Goal: Task Accomplishment & Management: Manage account settings

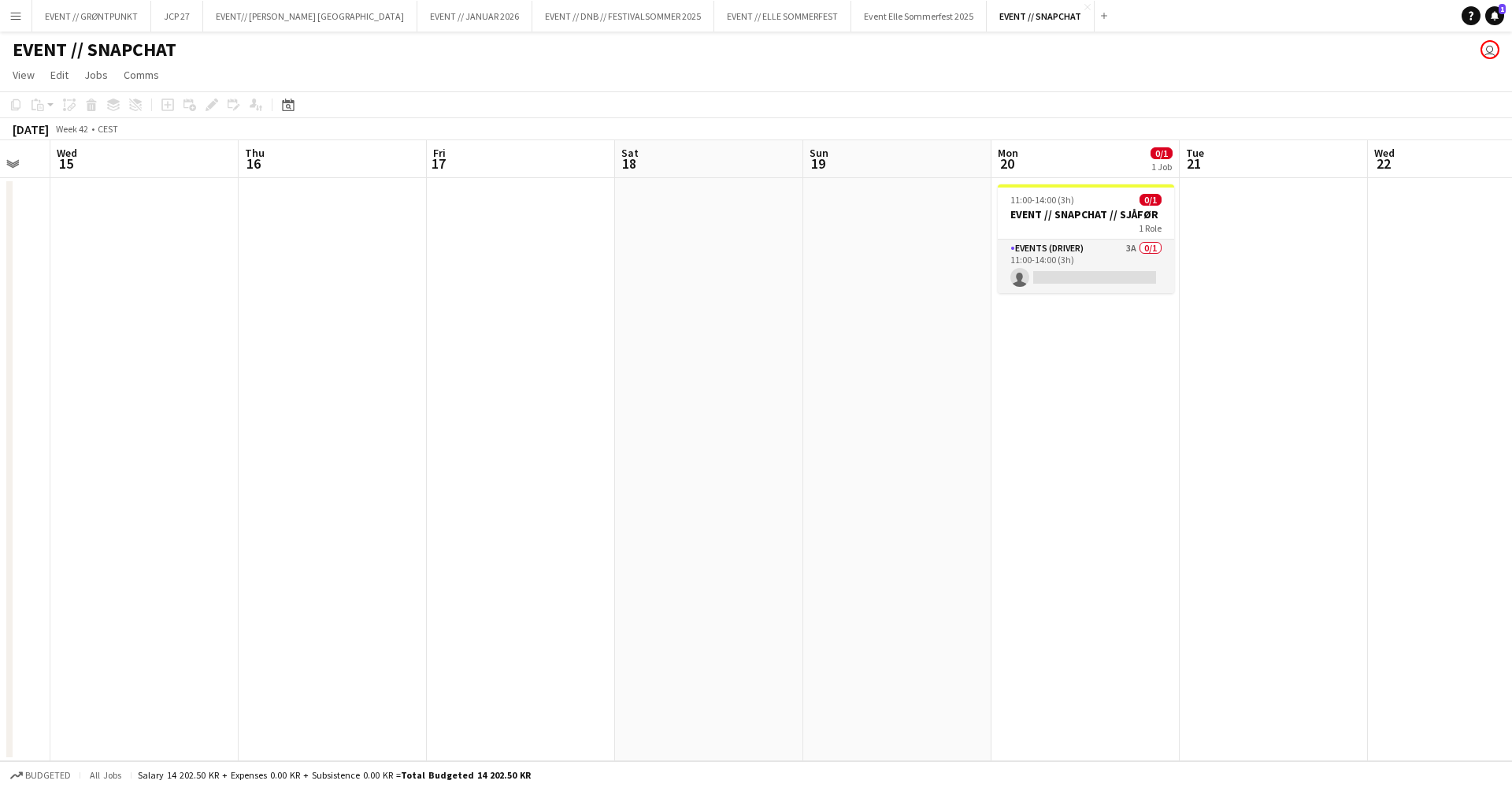
scroll to position [0, 552]
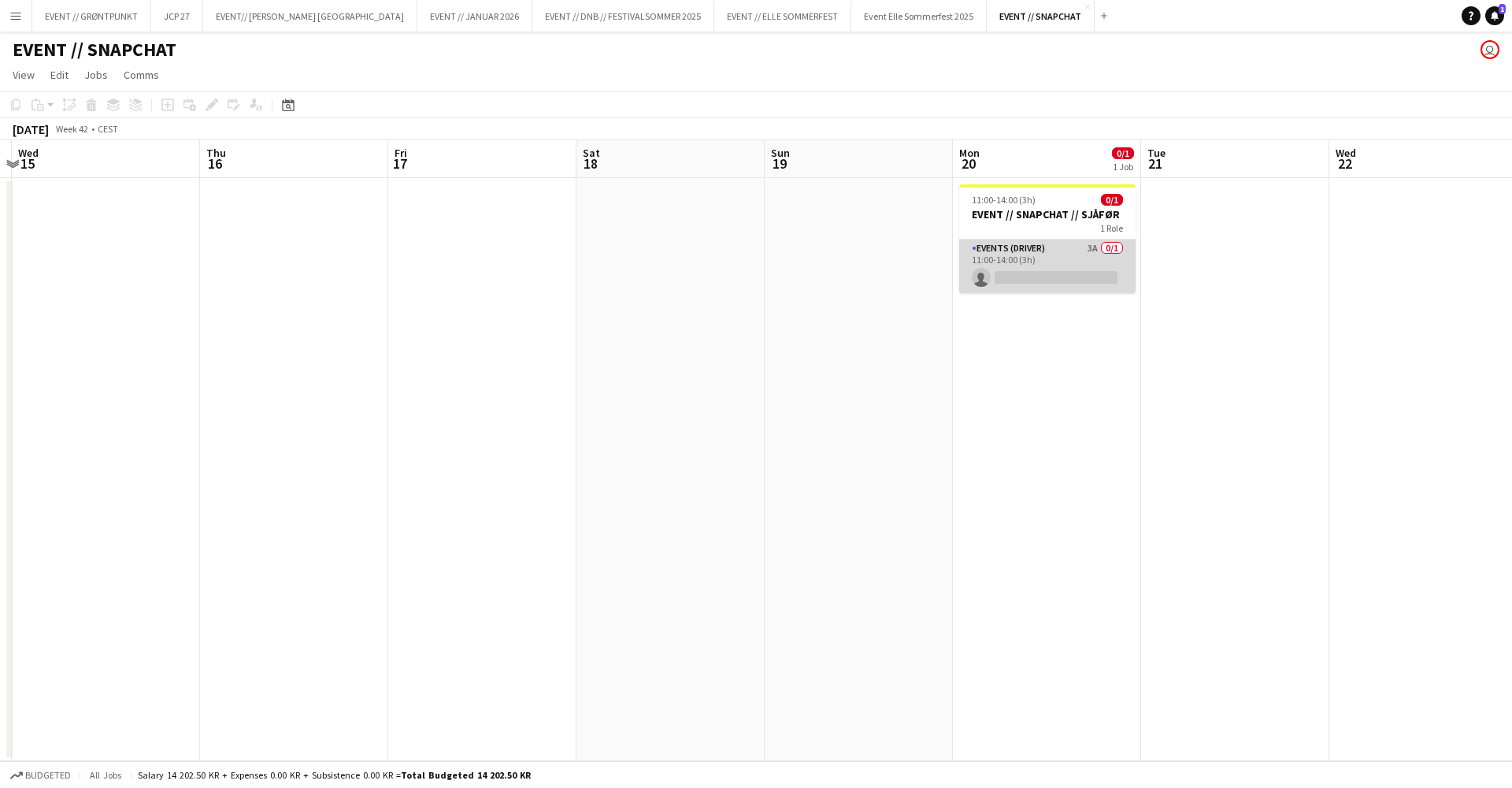
click at [1074, 266] on app-card-role "Events (Driver) 3A 0/1 11:00-14:00 (3h) single-neutral-actions" at bounding box center [1047, 266] width 177 height 53
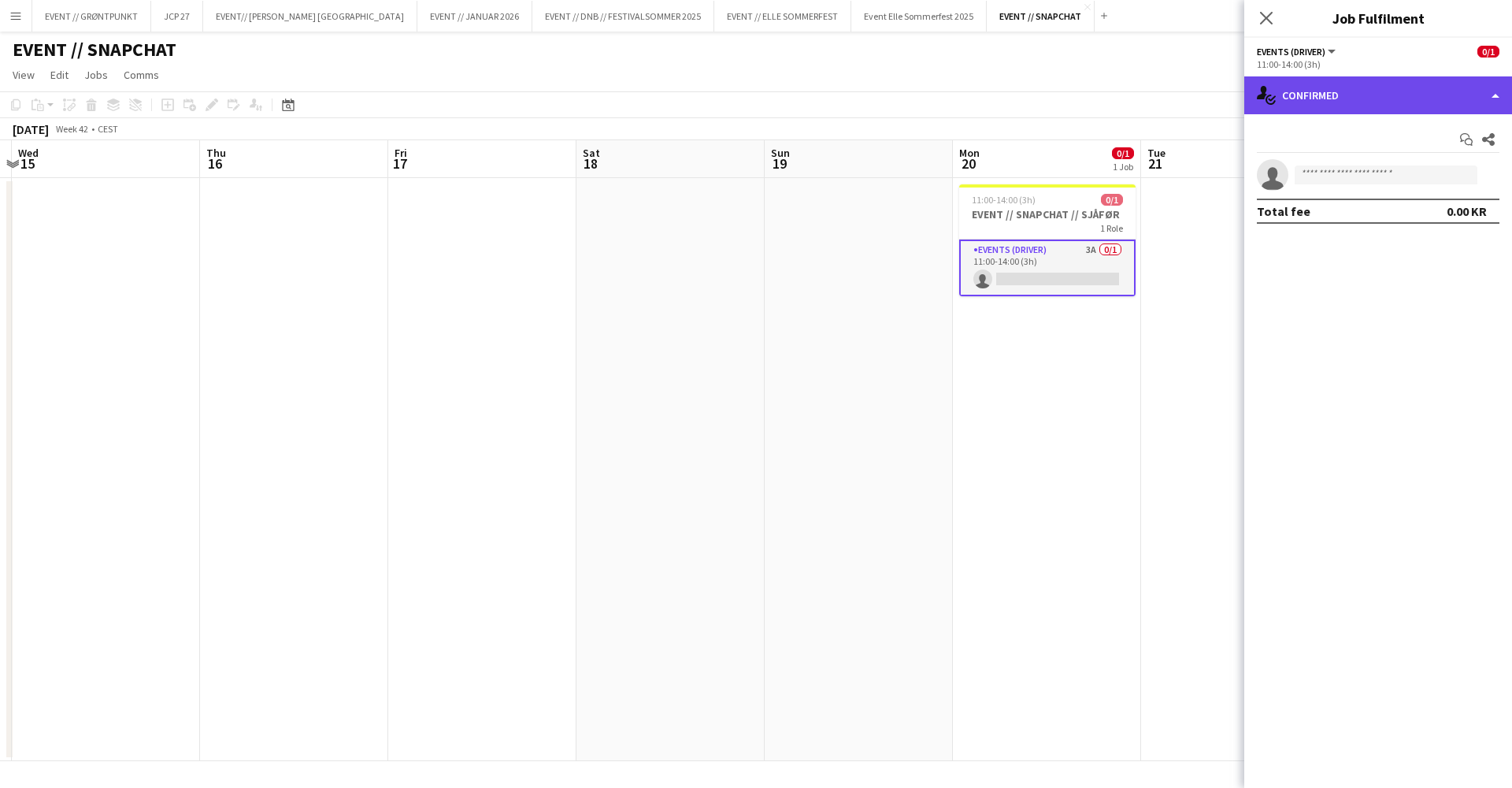
click at [1407, 90] on div "single-neutral-actions-check-2 Confirmed" at bounding box center [1378, 95] width 268 height 38
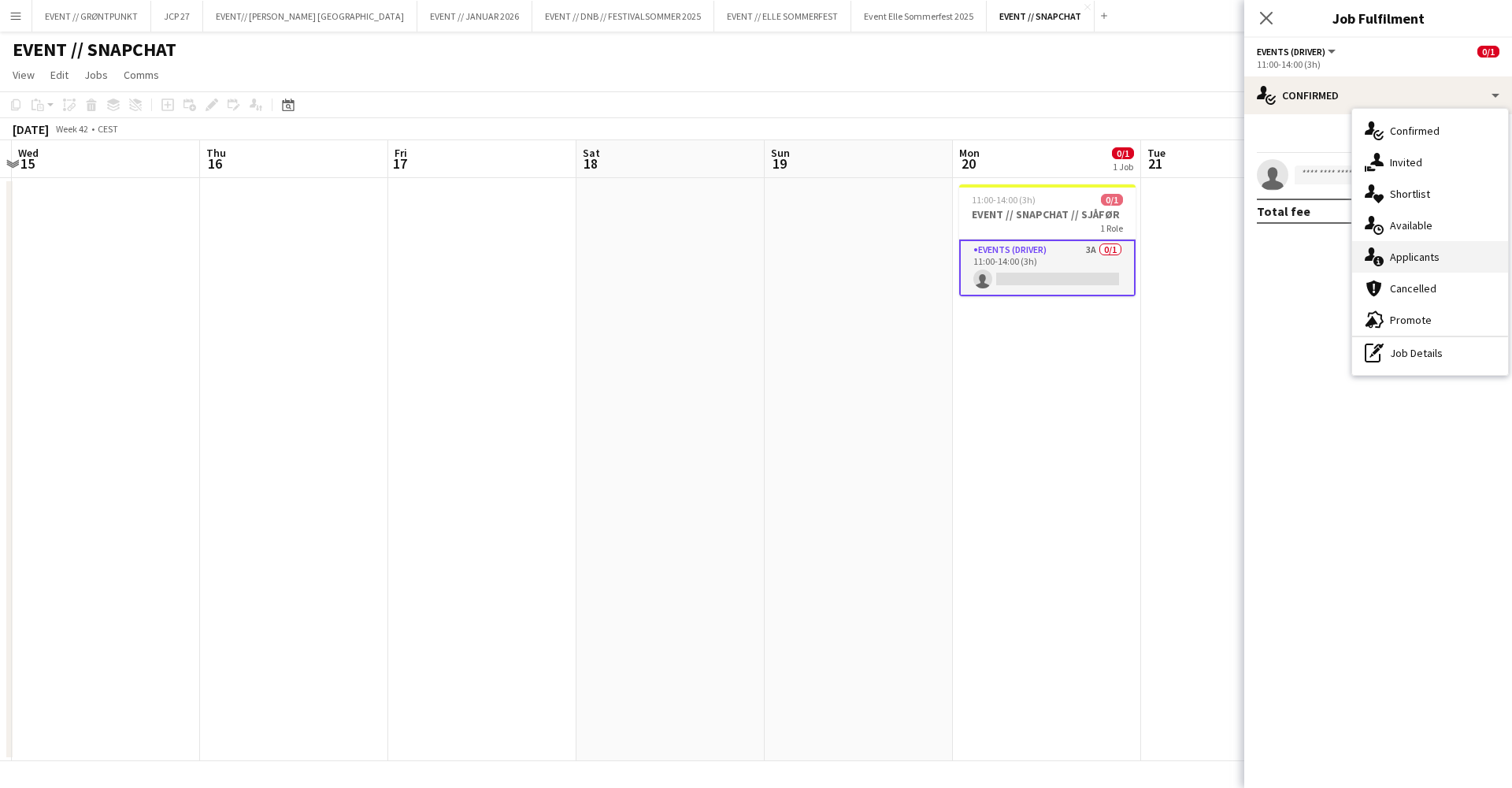
click at [1444, 252] on div "single-neutral-actions-information Applicants" at bounding box center [1429, 256] width 156 height 31
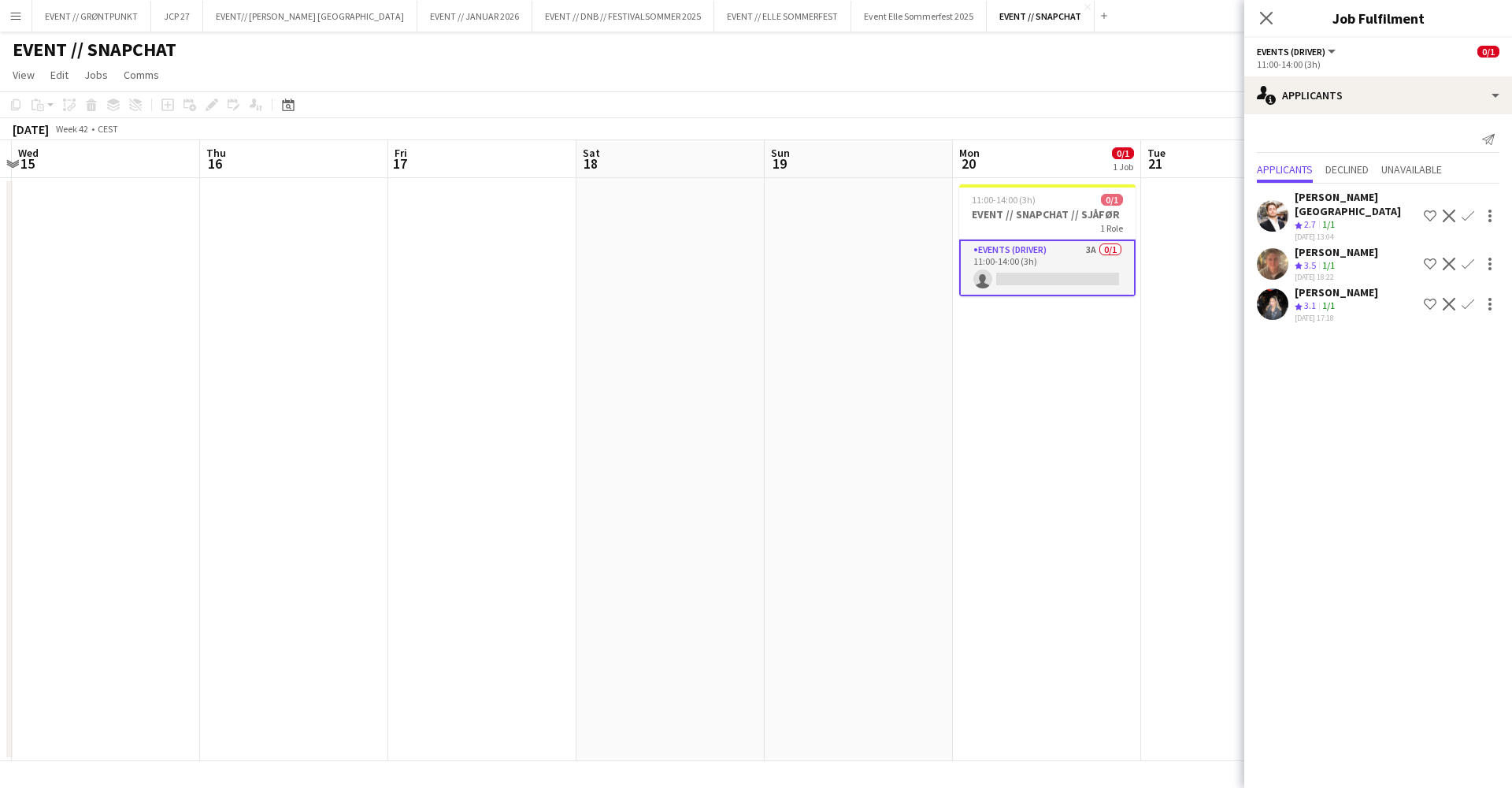
click at [1318, 299] on div "Crew rating 3.1" at bounding box center [1307, 306] width 25 height 13
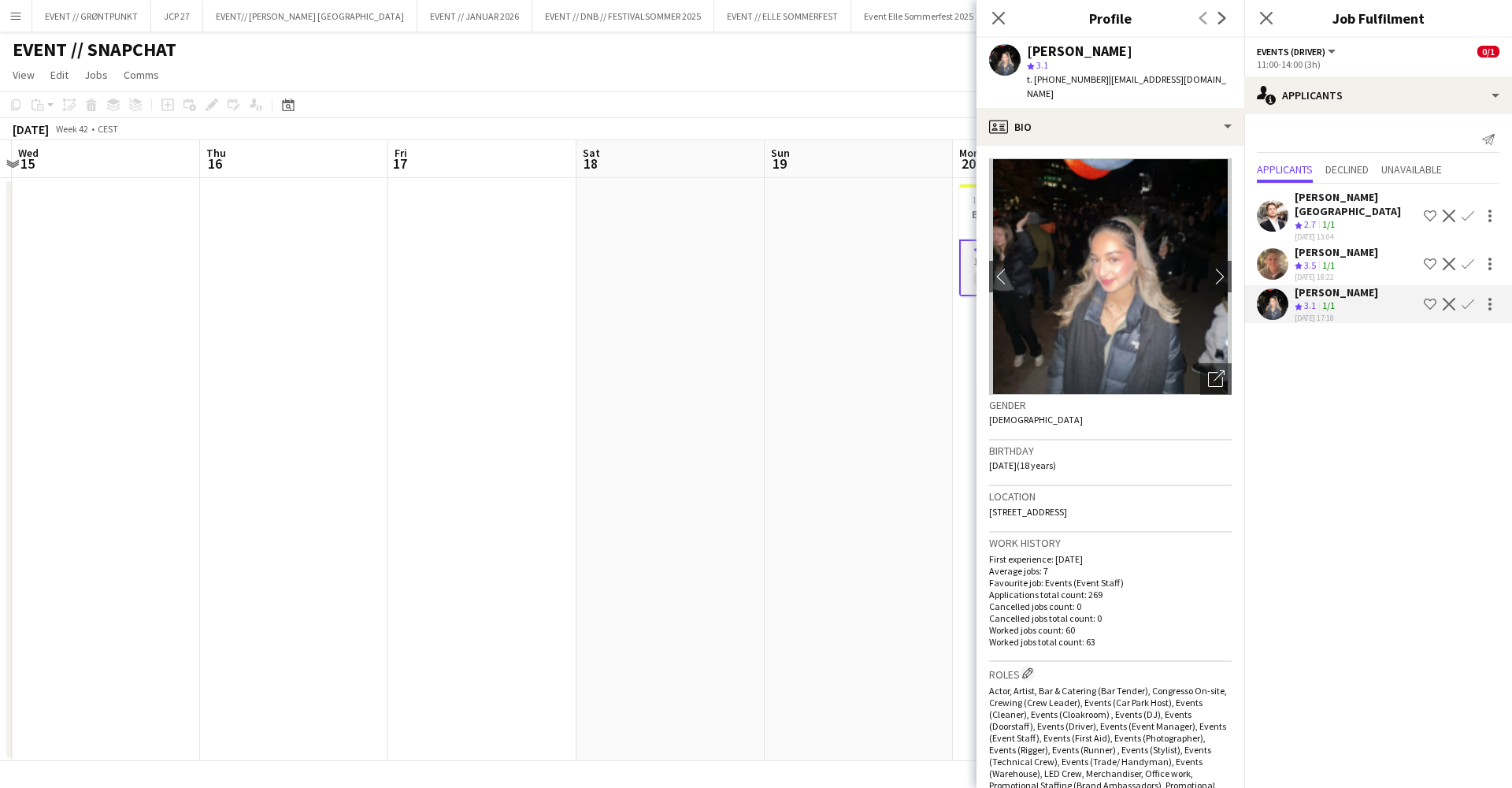
click at [1347, 245] on div "[PERSON_NAME]" at bounding box center [1336, 252] width 84 height 14
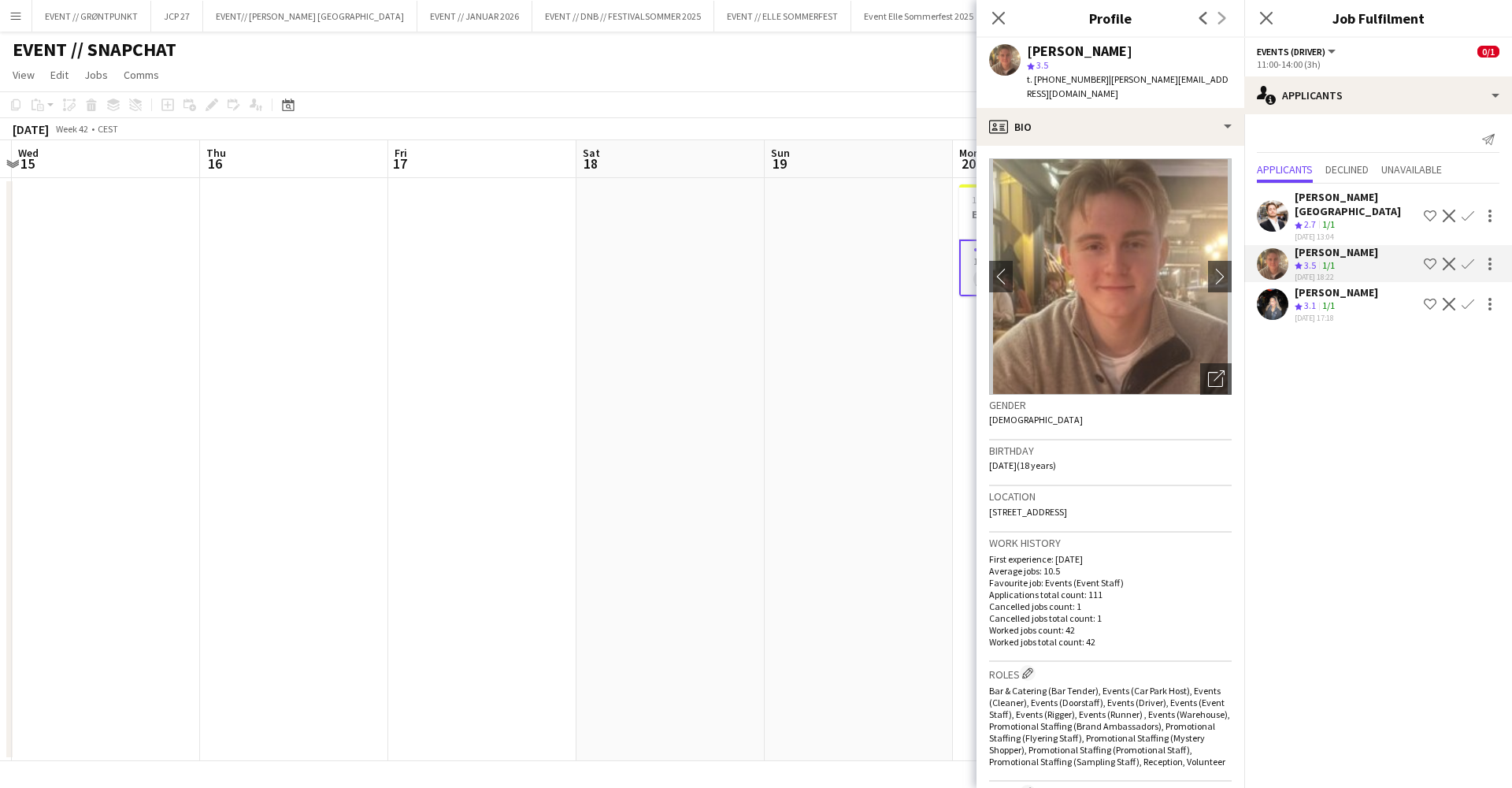
click at [1356, 201] on div "[PERSON_NAME][GEOGRAPHIC_DATA]" at bounding box center [1355, 204] width 122 height 28
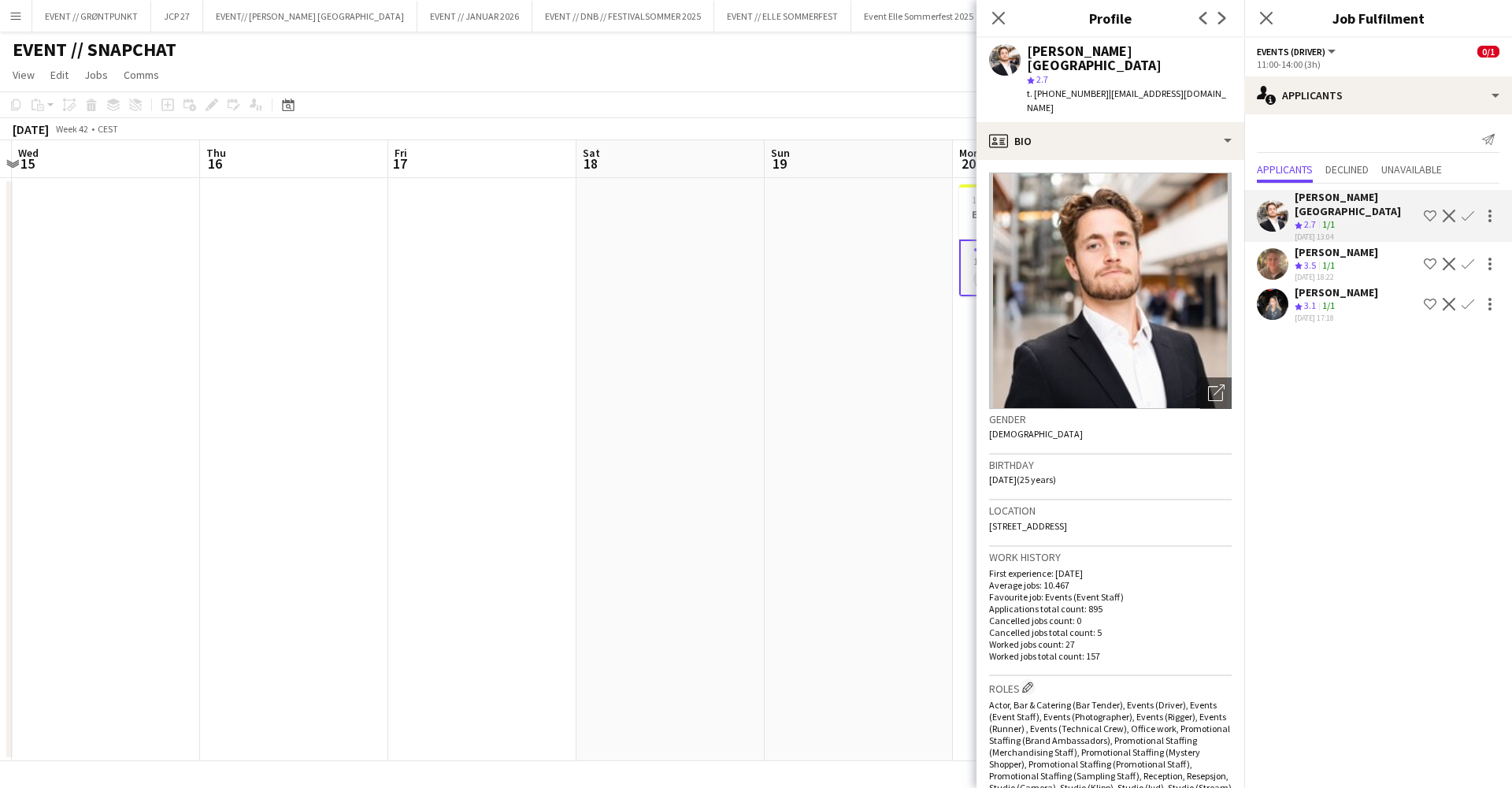
click at [1354, 245] on div "[PERSON_NAME]" at bounding box center [1336, 252] width 84 height 14
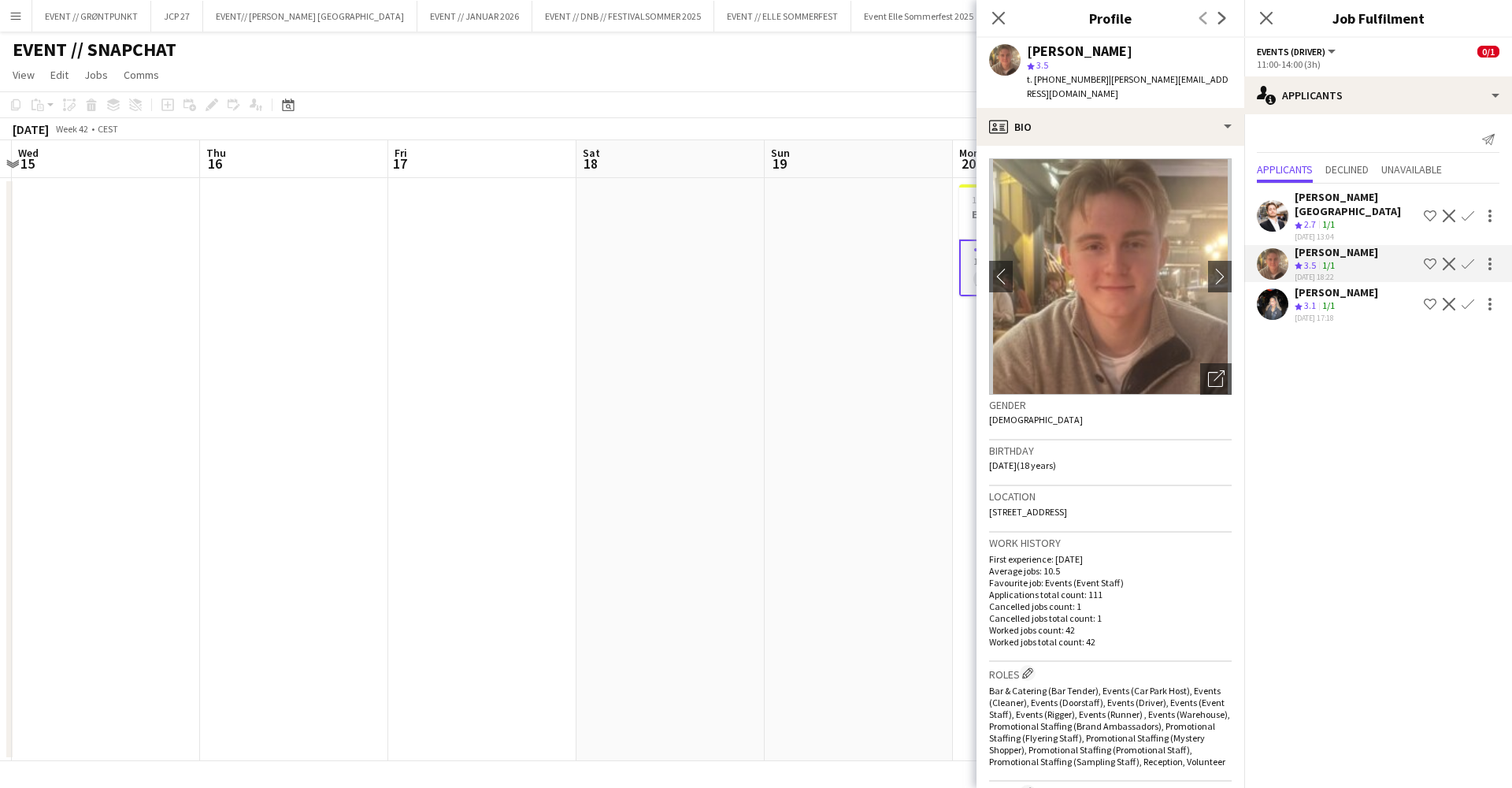
click at [1352, 285] on div "[PERSON_NAME]" at bounding box center [1336, 291] width 84 height 14
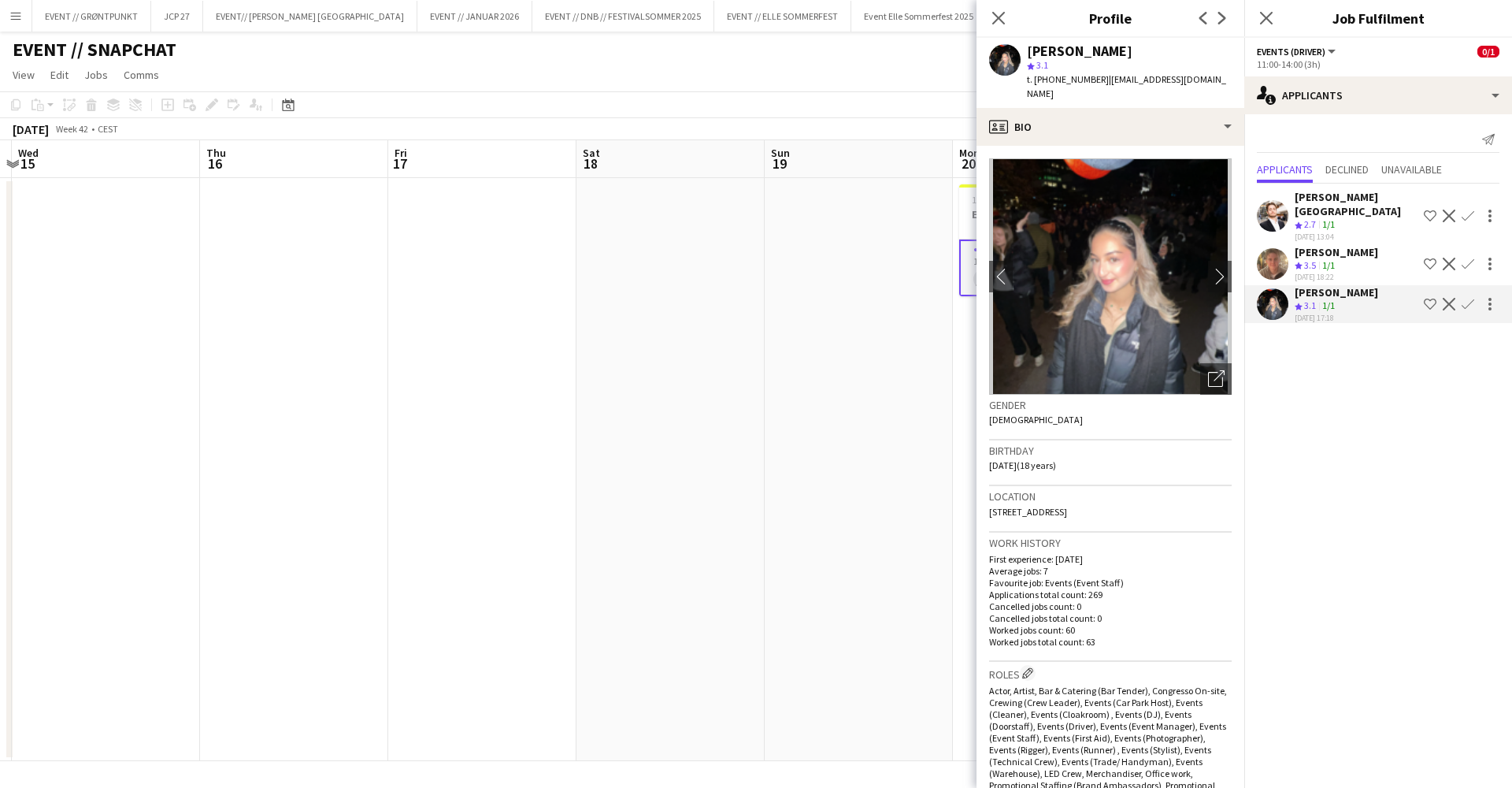
click at [1375, 245] on div "[PERSON_NAME]" at bounding box center [1336, 252] width 84 height 14
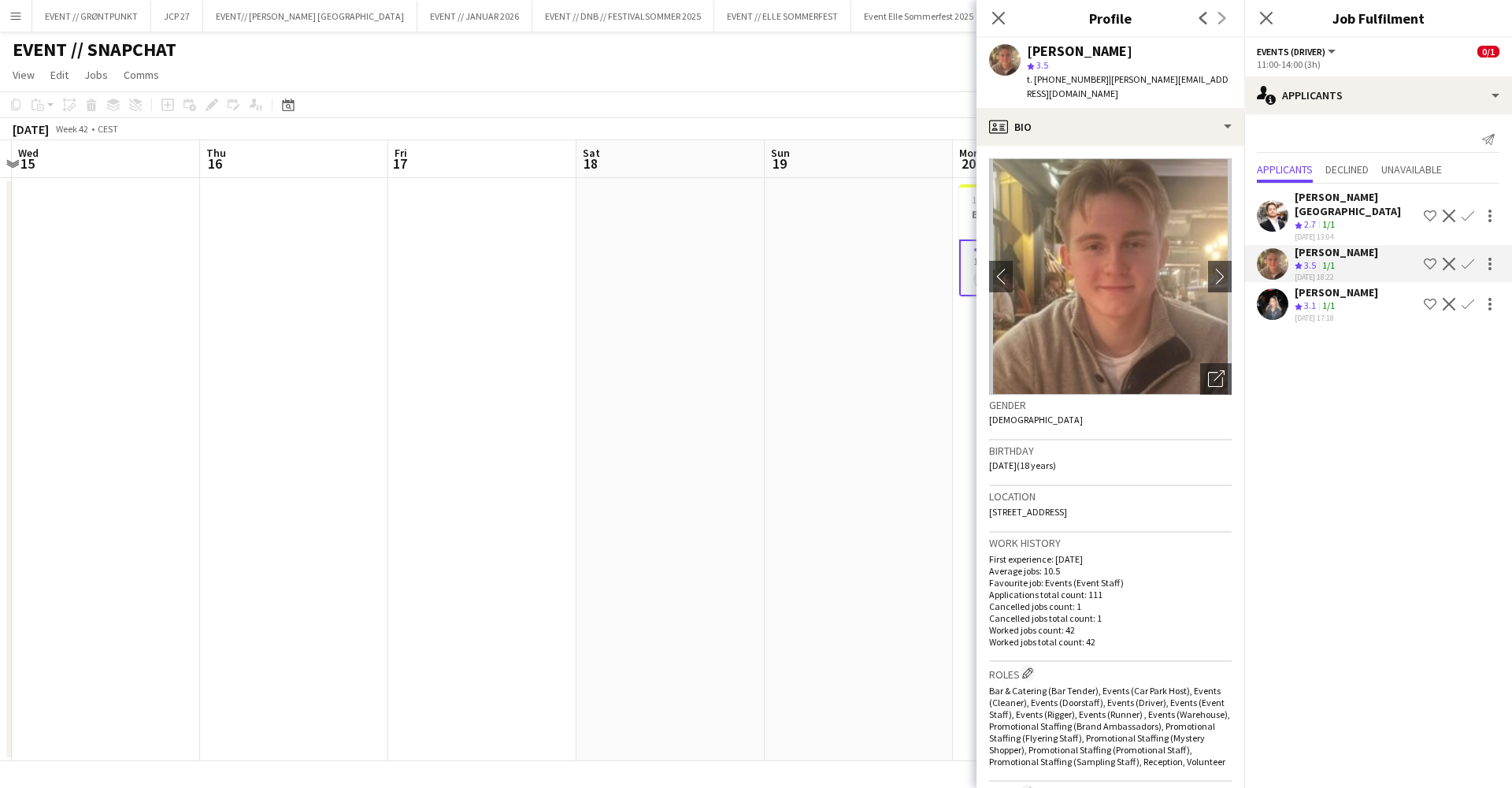
scroll to position [0, 0]
click at [862, 358] on app-date-cell at bounding box center [859, 469] width 188 height 583
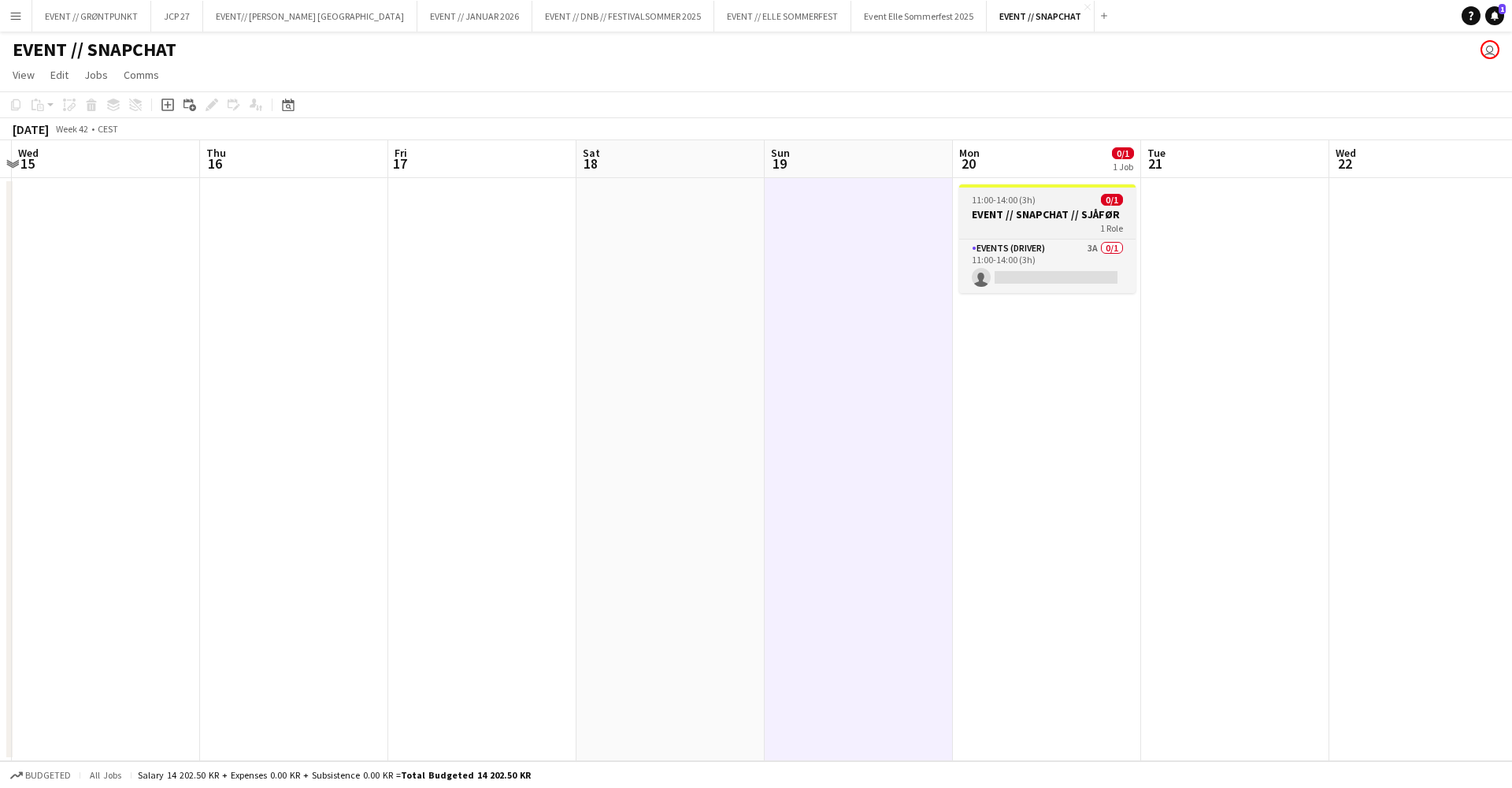
click at [1036, 202] on div "11:00-14:00 (3h) 0/1" at bounding box center [1047, 199] width 177 height 11
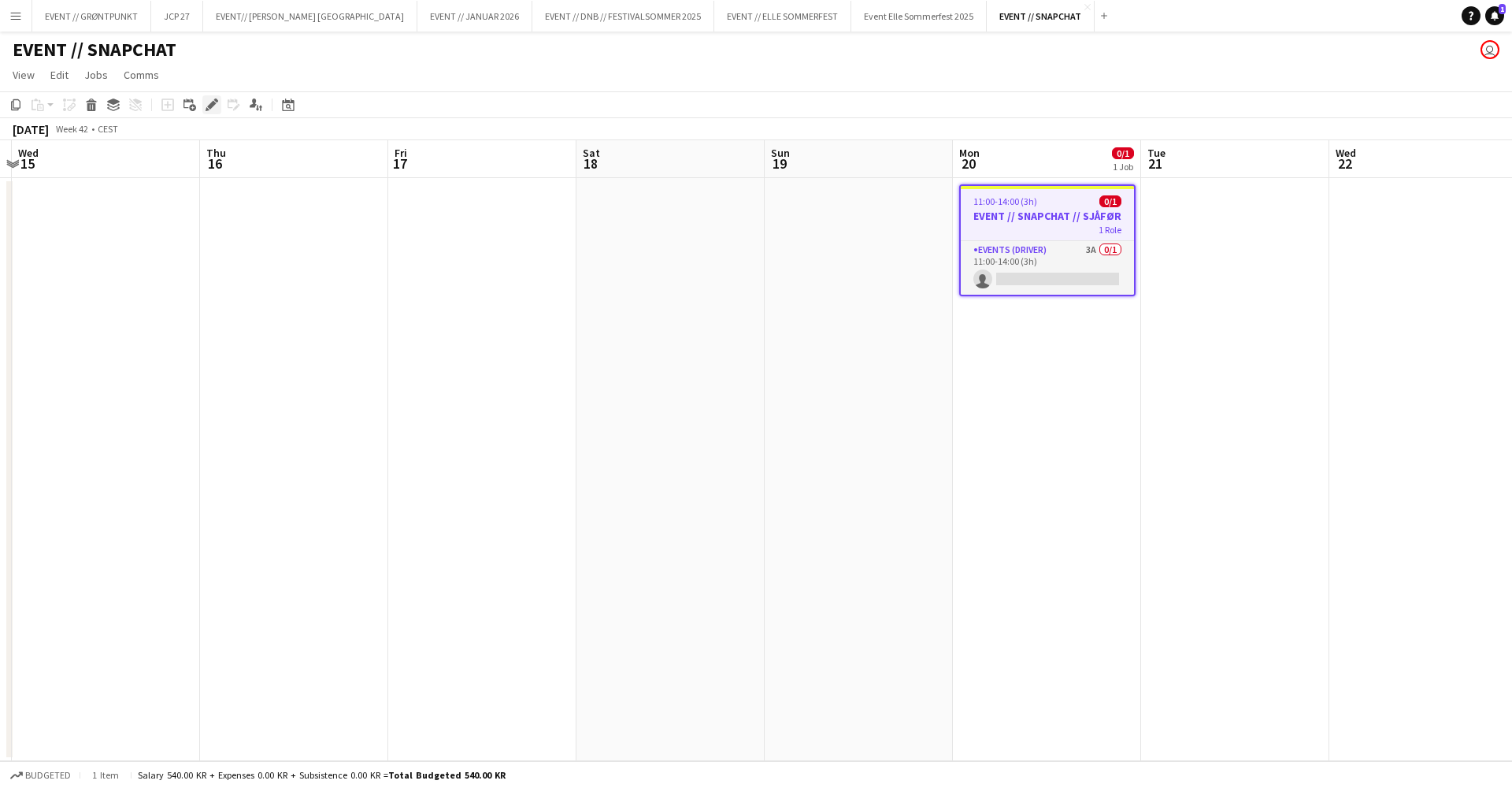
click at [212, 106] on icon at bounding box center [211, 104] width 9 height 9
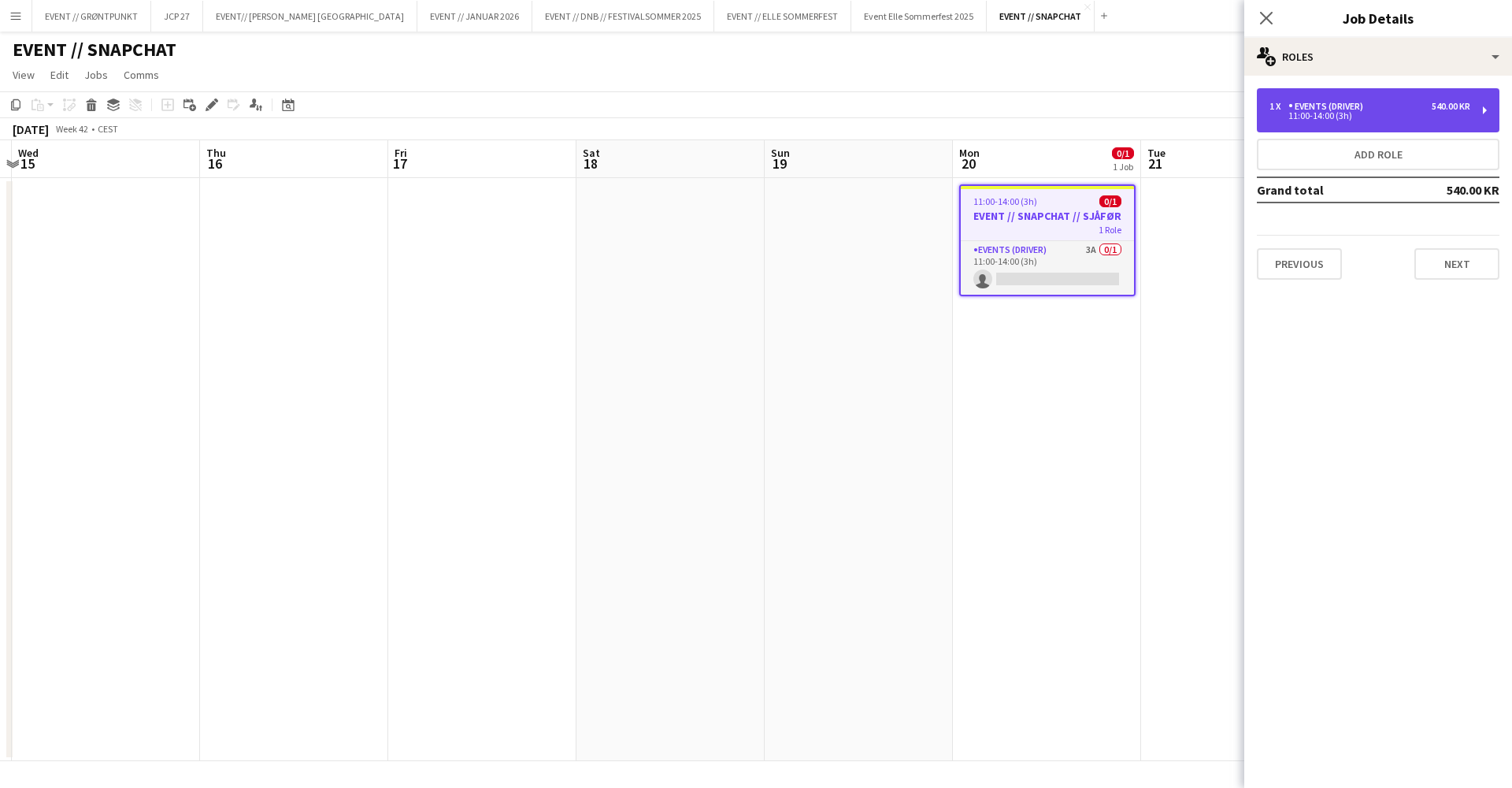
click at [1340, 113] on div "11:00-14:00 (3h)" at bounding box center [1370, 116] width 201 height 8
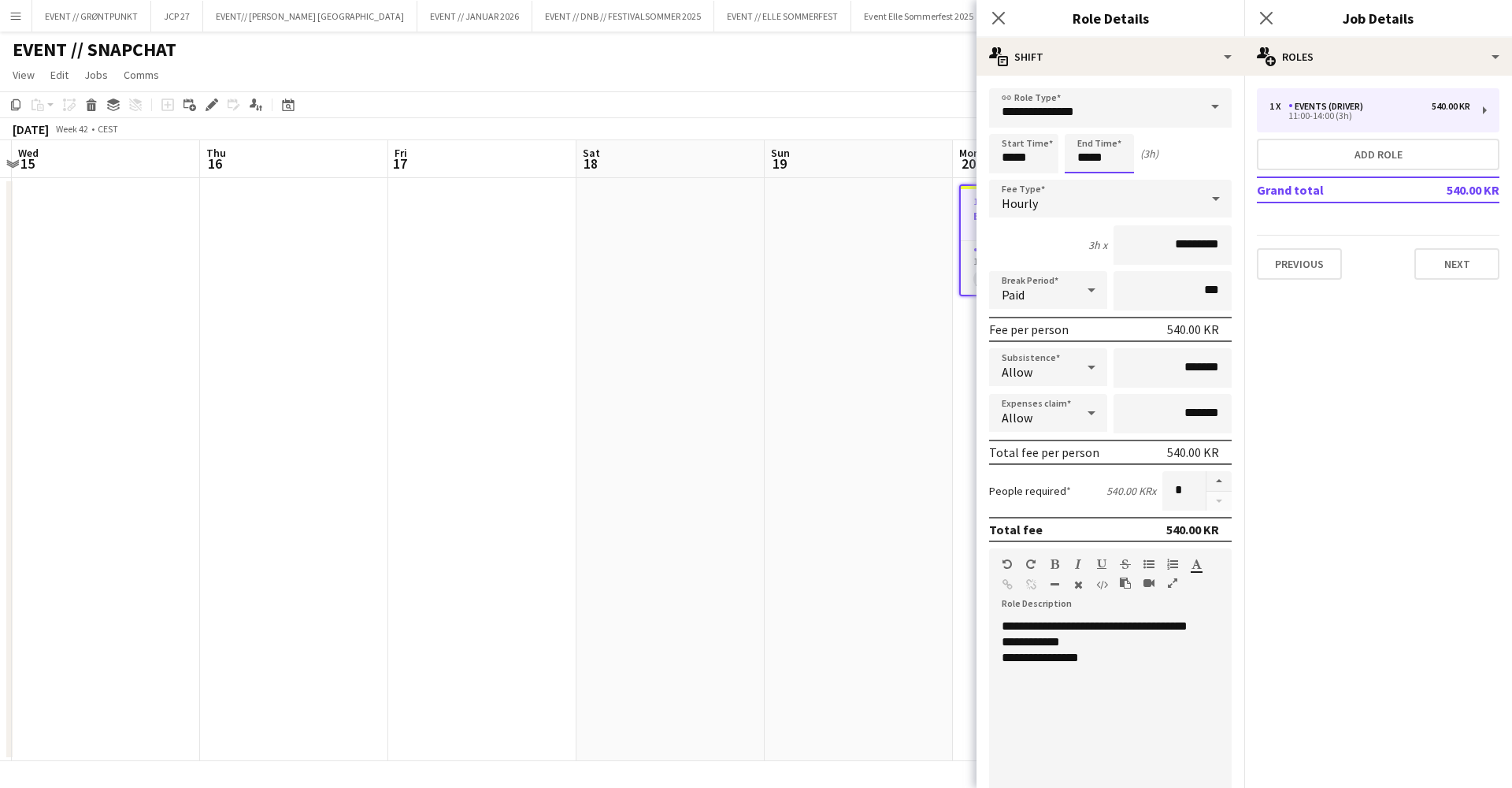
click at [1100, 147] on input "*****" at bounding box center [1099, 153] width 69 height 39
click at [1085, 125] on div at bounding box center [1083, 125] width 31 height 16
type input "*****"
click at [1085, 125] on div at bounding box center [1083, 125] width 31 height 16
click at [809, 252] on app-date-cell at bounding box center [859, 469] width 188 height 583
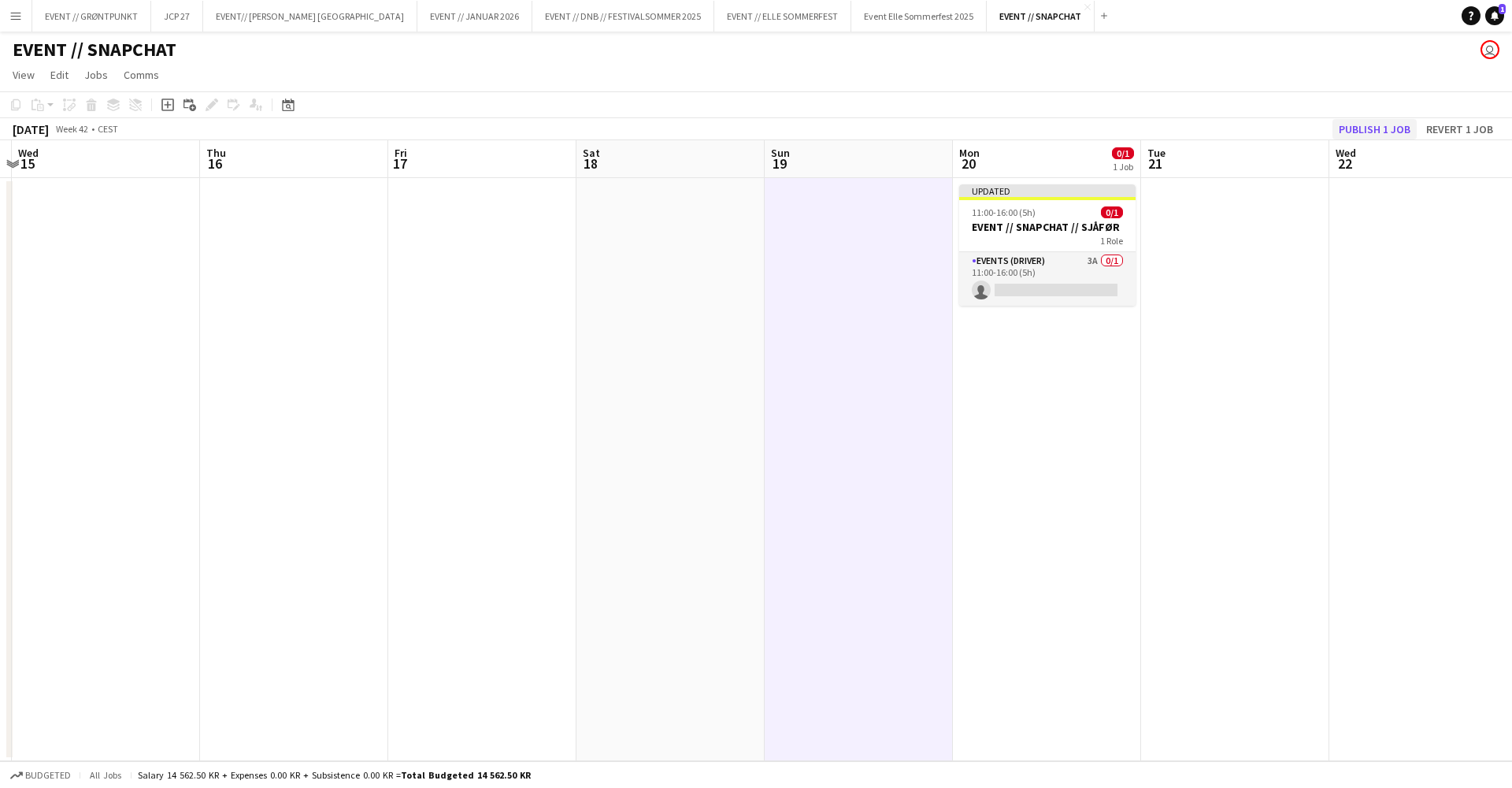
click at [1368, 129] on button "Publish 1 job" at bounding box center [1374, 129] width 84 height 21
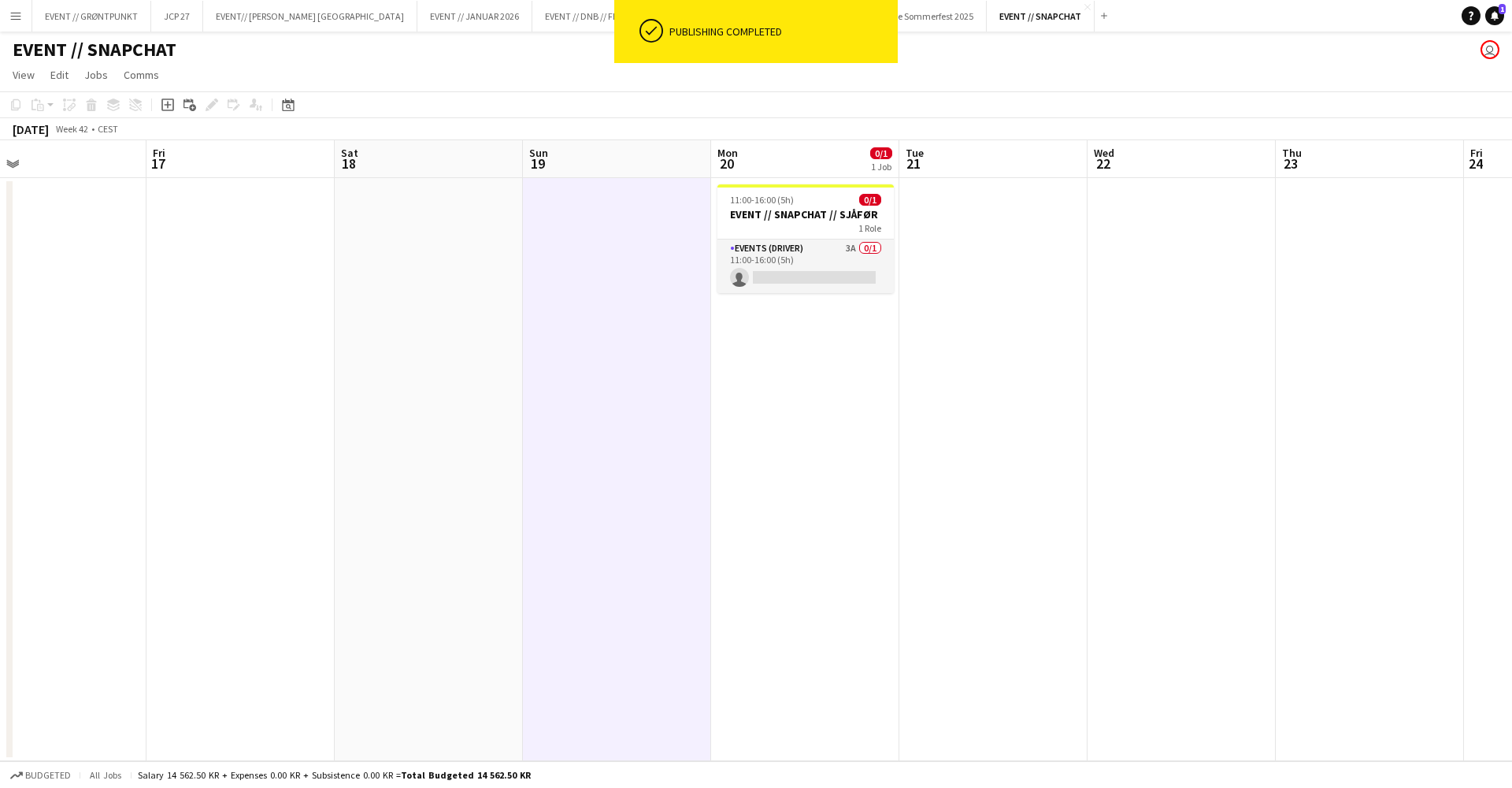
scroll to position [0, 795]
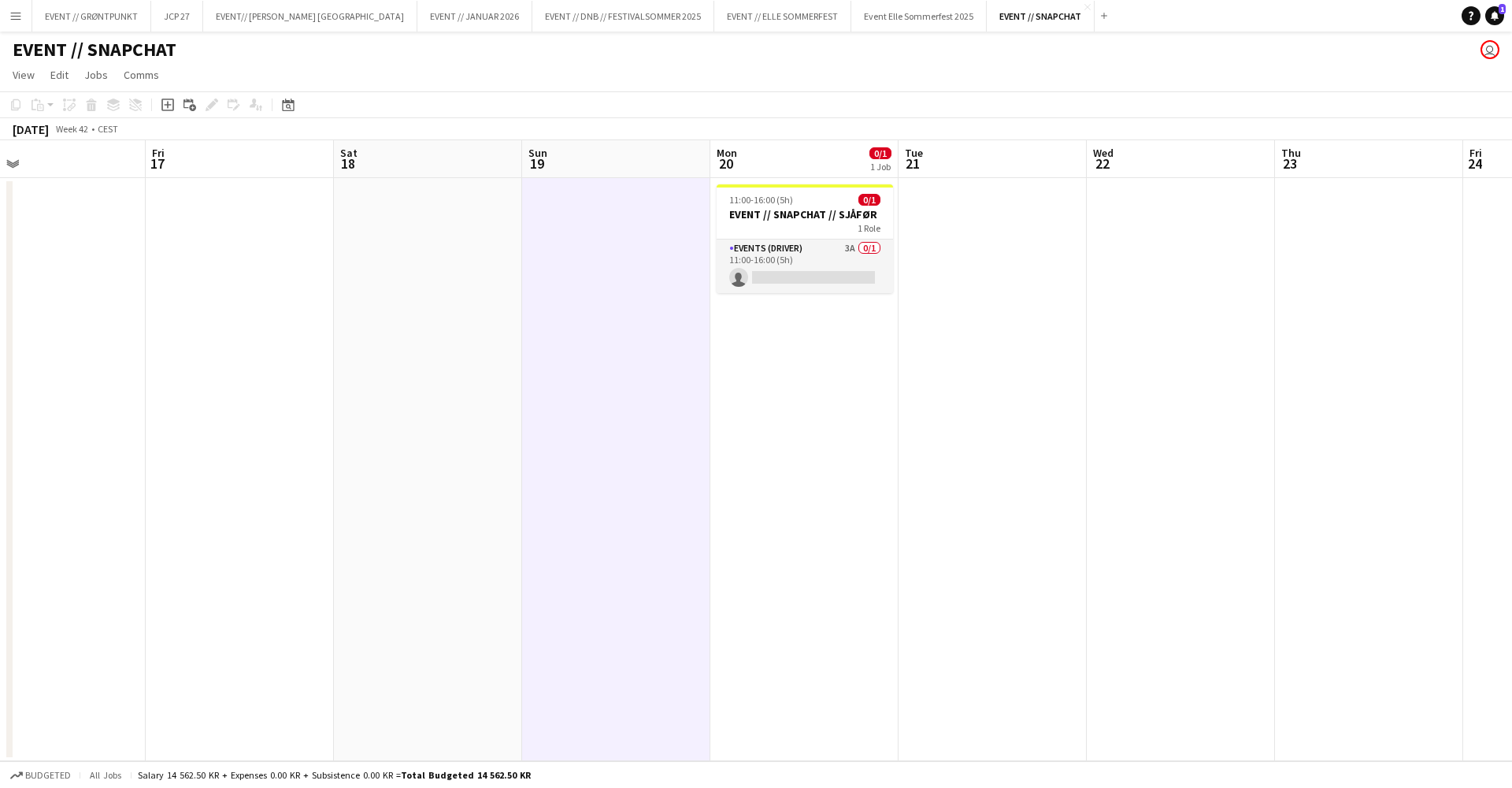
click at [1136, 210] on app-date-cell at bounding box center [1181, 469] width 188 height 583
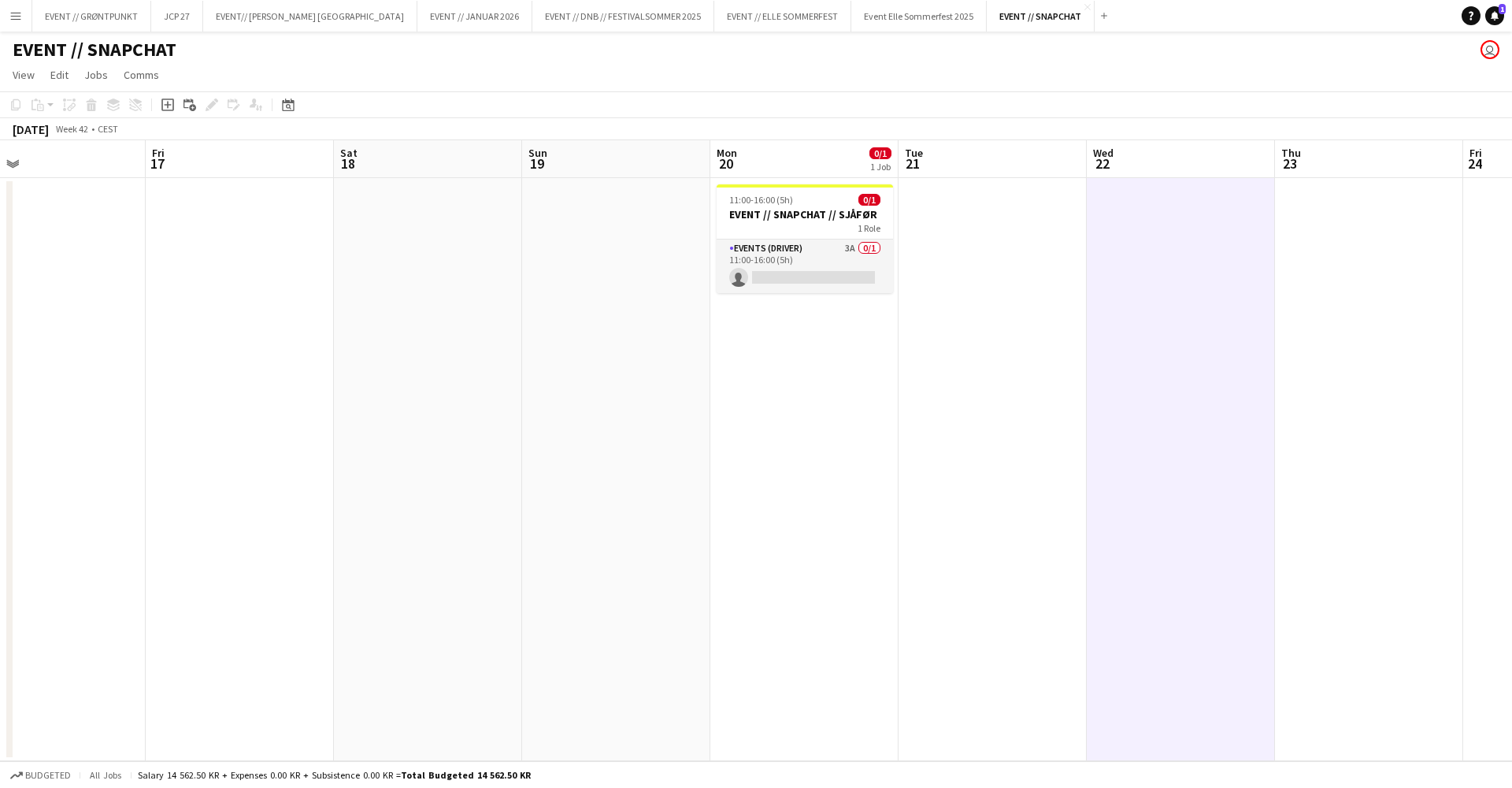
click at [982, 255] on app-date-cell at bounding box center [993, 469] width 188 height 583
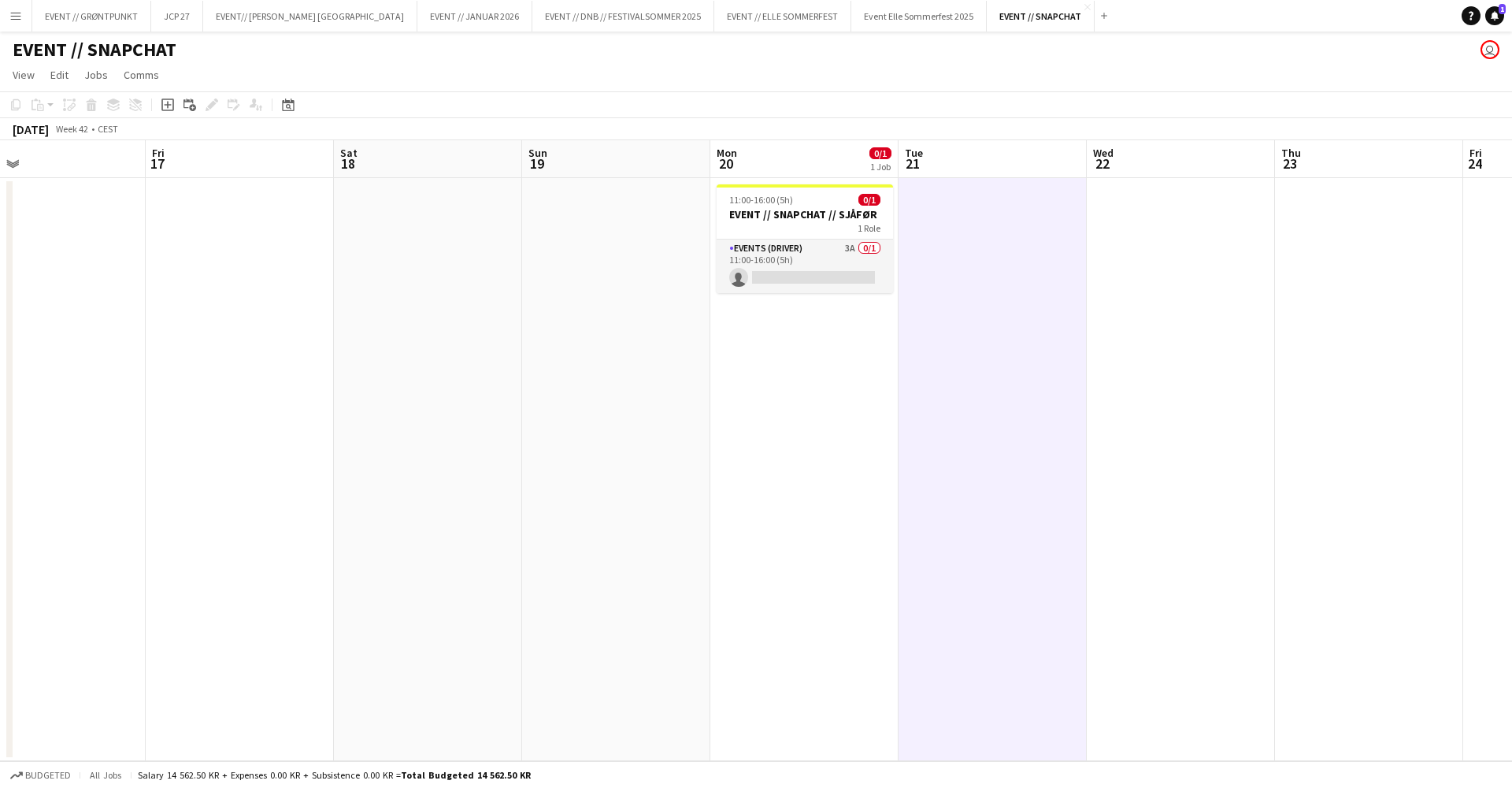
click at [789, 344] on app-date-cell "11:00-16:00 (5h) 0/1 EVENT // SNAPCHAT // SJÅFØR 1 Role Events (Driver) 3A 0/1 …" at bounding box center [804, 469] width 188 height 583
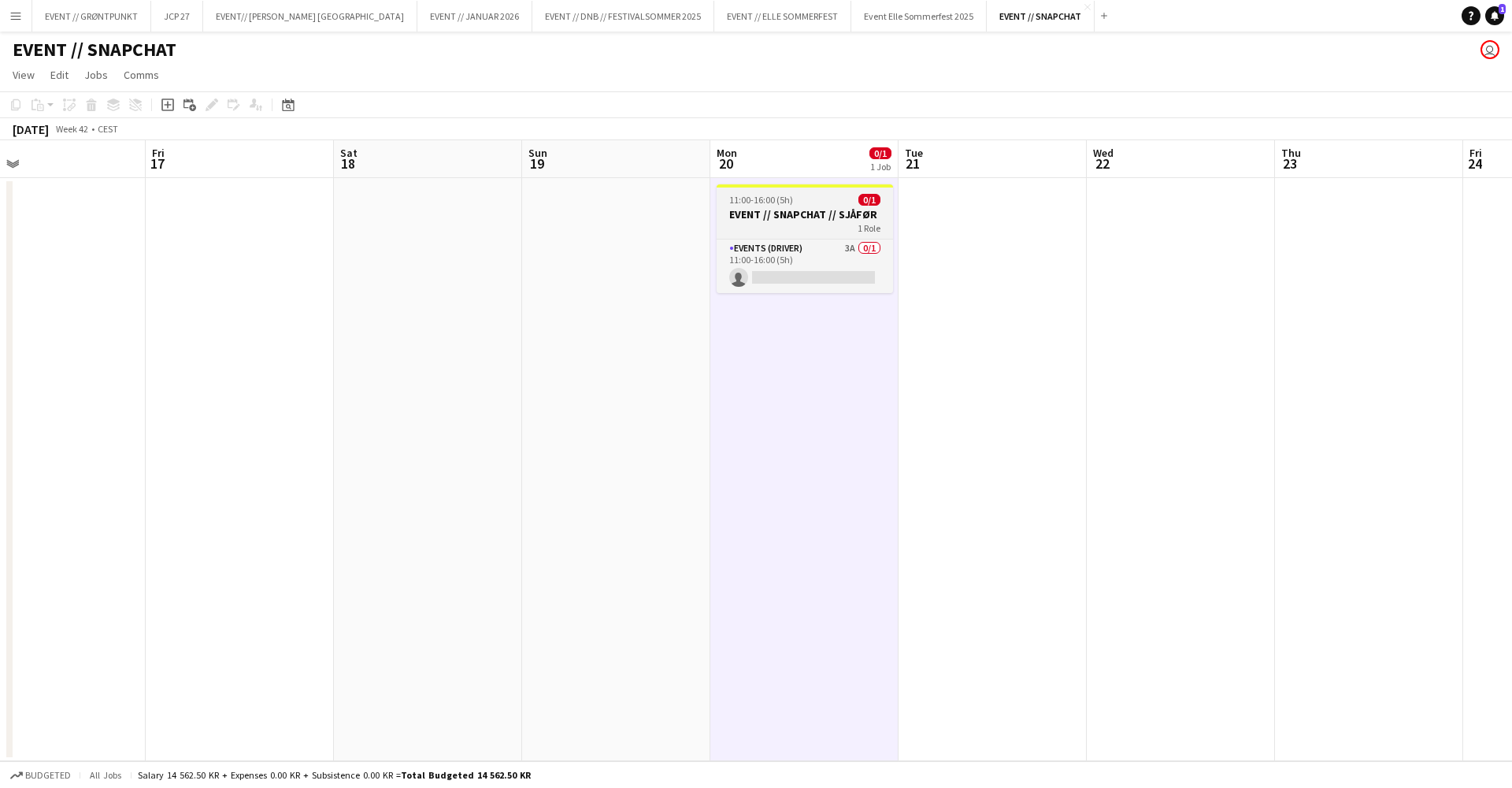
click at [785, 211] on h3 "EVENT // SNAPCHAT // SJÅFØR" at bounding box center [805, 214] width 177 height 14
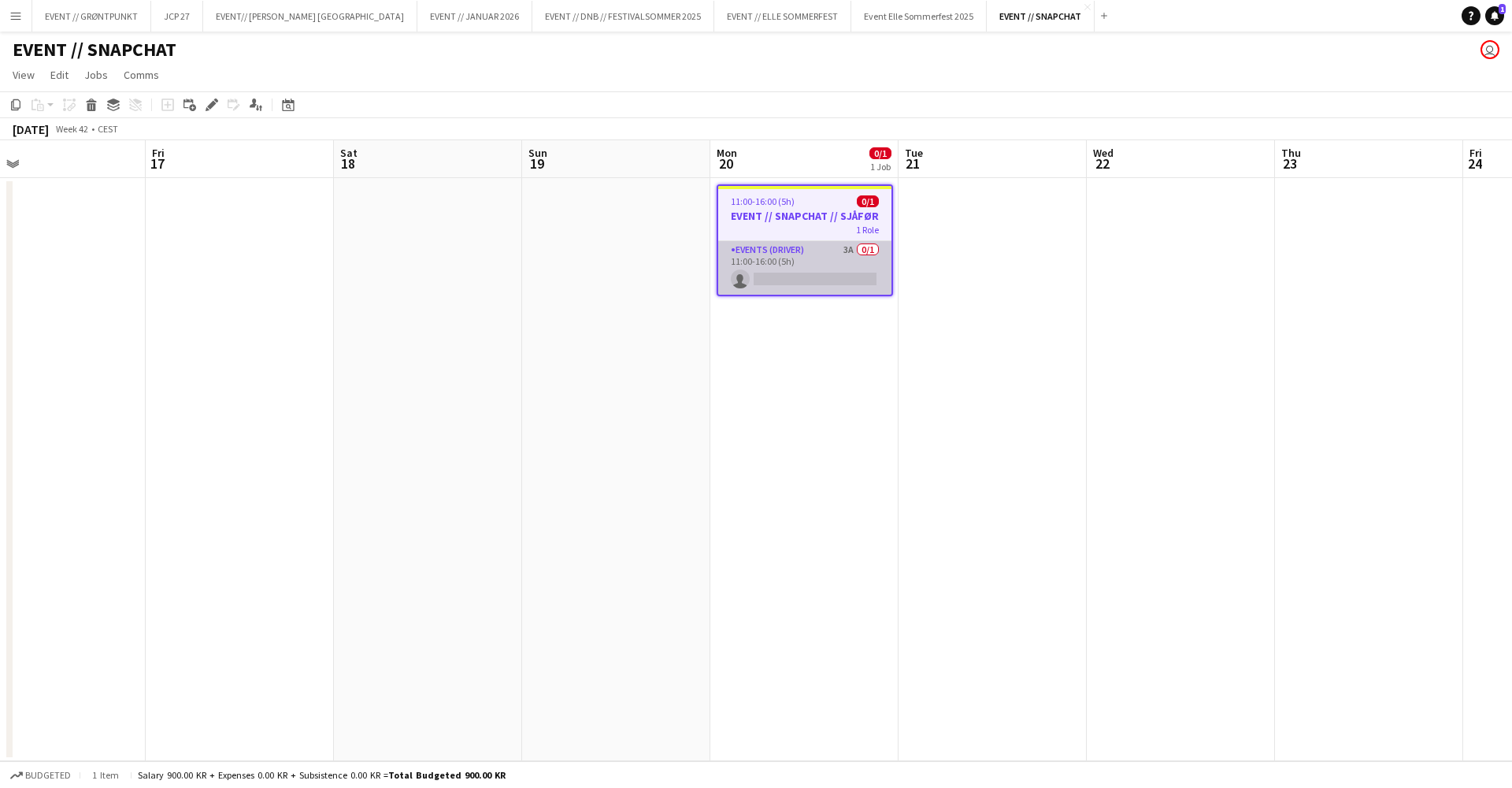
click at [800, 253] on app-card-role "Events (Driver) 3A 0/1 11:00-16:00 (5h) single-neutral-actions" at bounding box center [805, 268] width 174 height 53
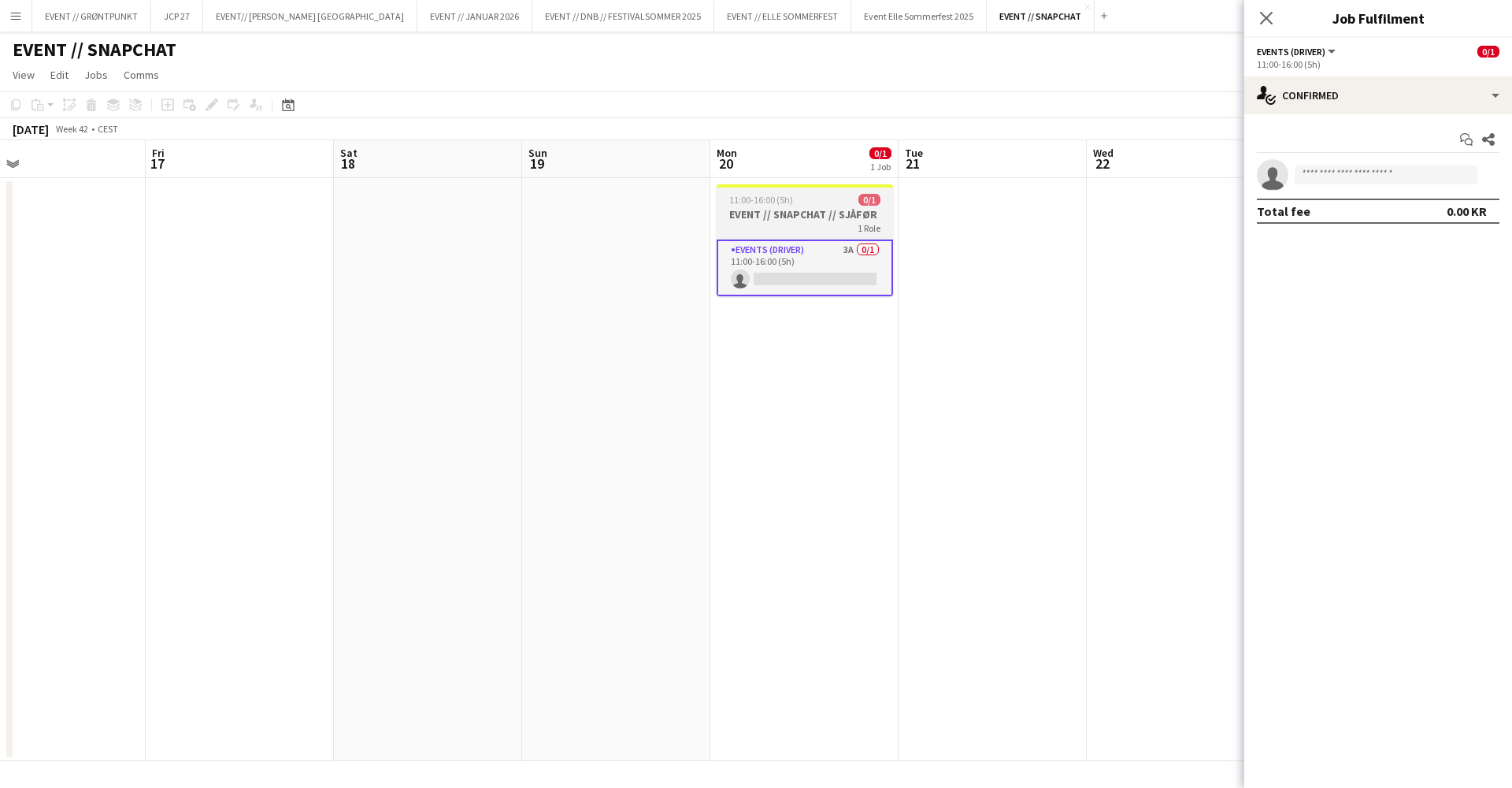
click at [815, 223] on div "1 Role" at bounding box center [805, 227] width 177 height 12
click at [934, 229] on app-date-cell at bounding box center [993, 469] width 188 height 583
